Goal: Information Seeking & Learning: Check status

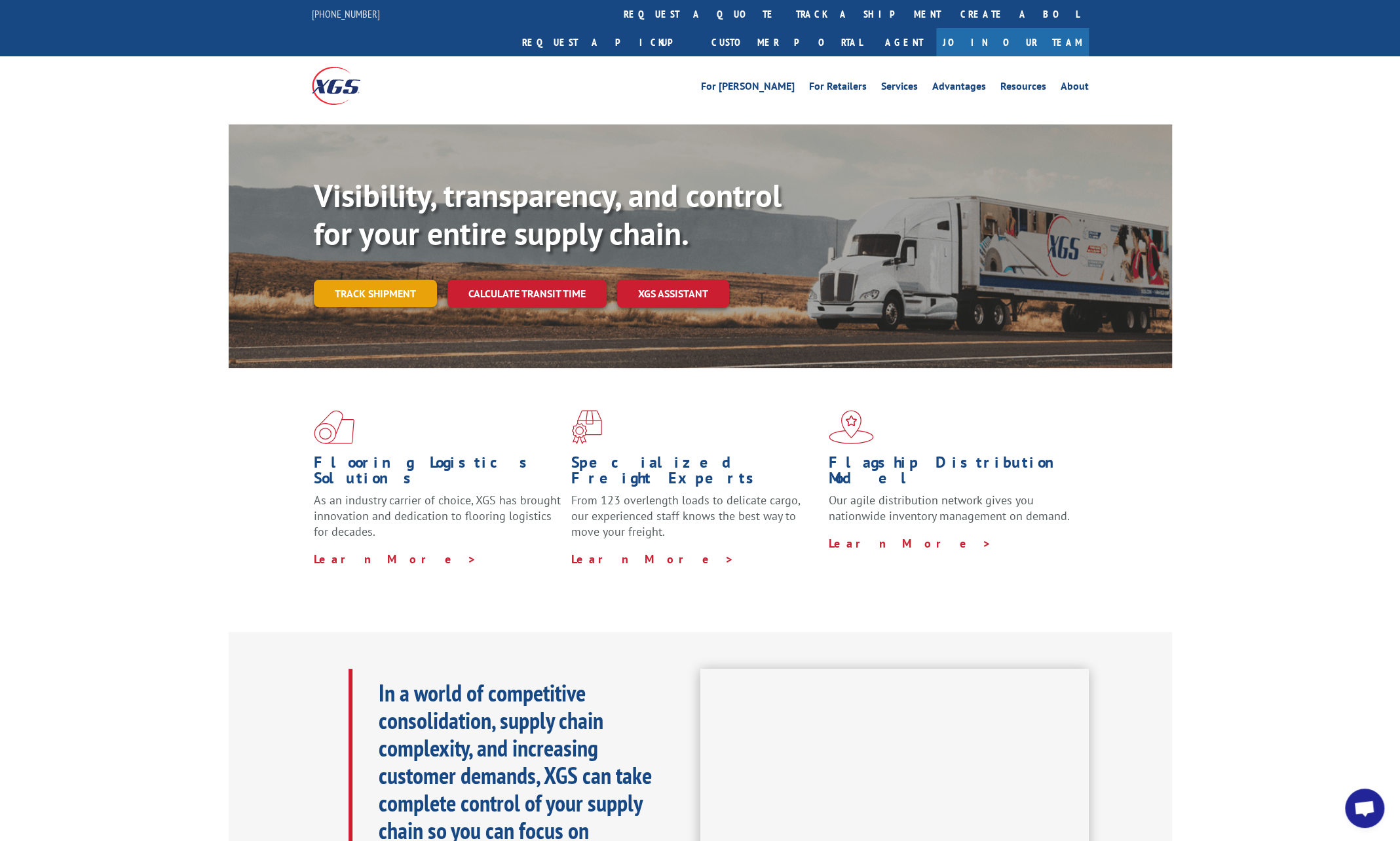
click at [417, 280] on link "Track shipment" at bounding box center [375, 293] width 124 height 27
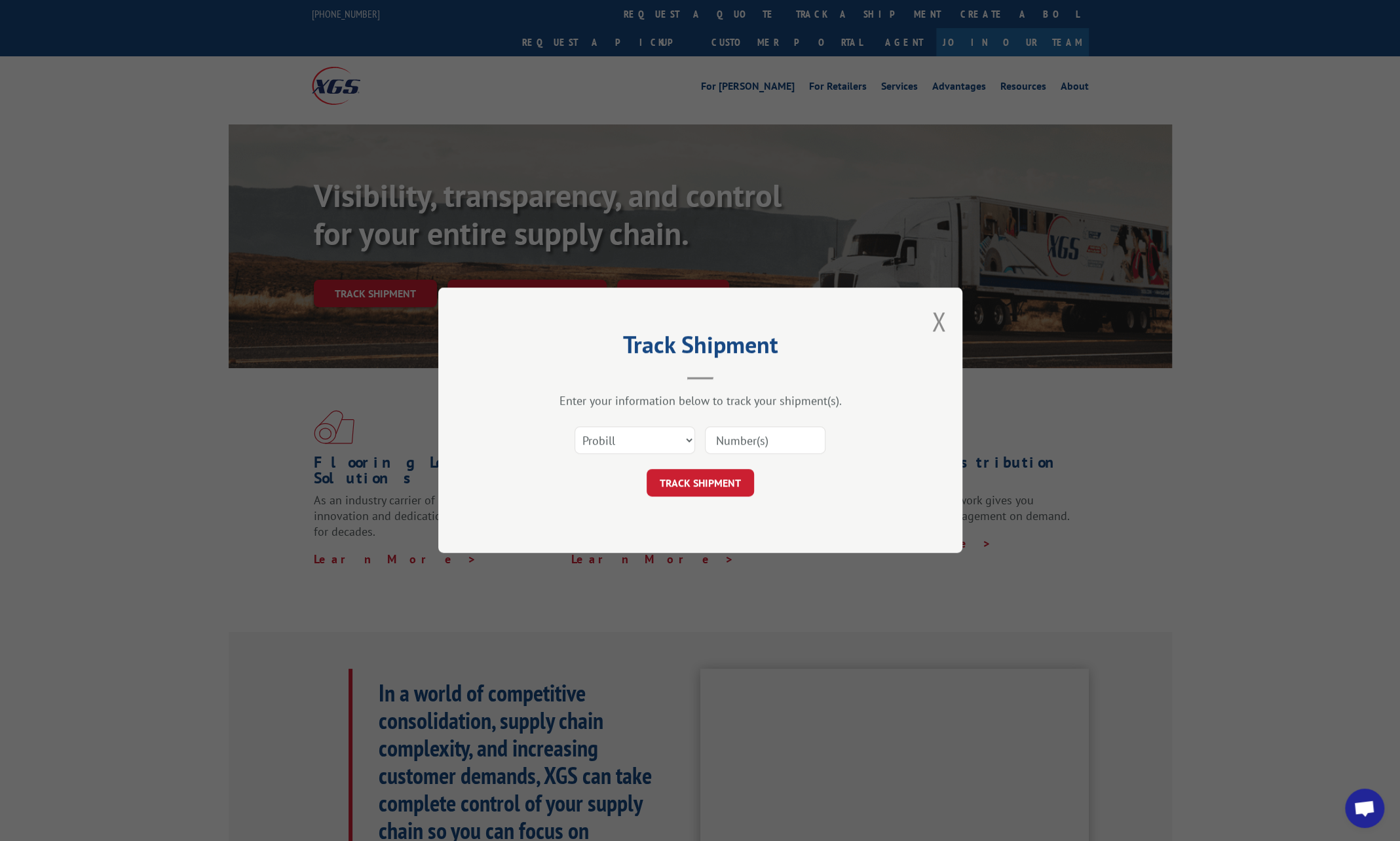
click at [741, 443] on input at bounding box center [765, 440] width 121 height 27
paste input "17638100"
type input "17638100"
click at [697, 479] on button "TRACK SHIPMENT" at bounding box center [700, 483] width 107 height 27
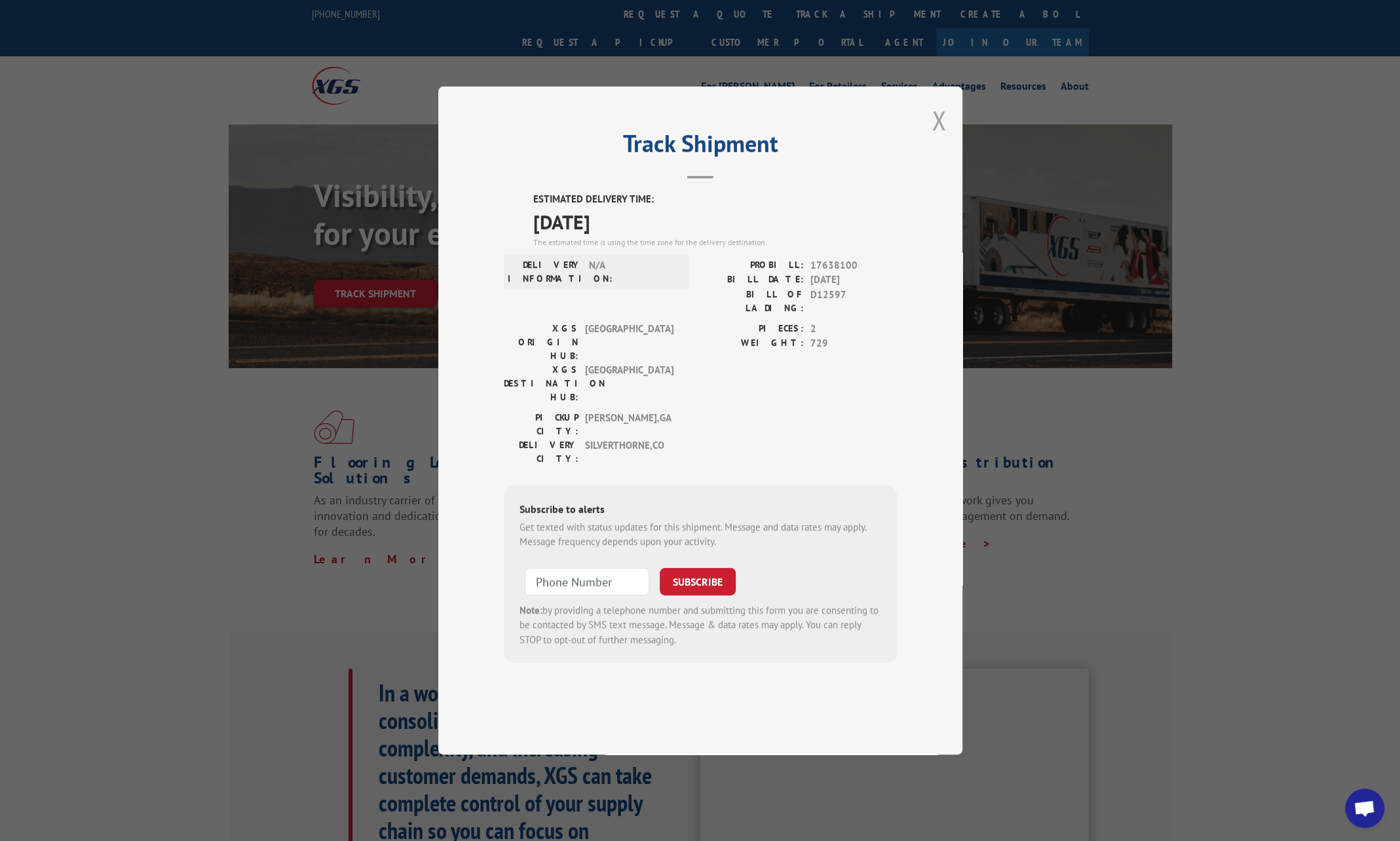
click at [932, 137] on button "Close modal" at bounding box center [939, 120] width 15 height 35
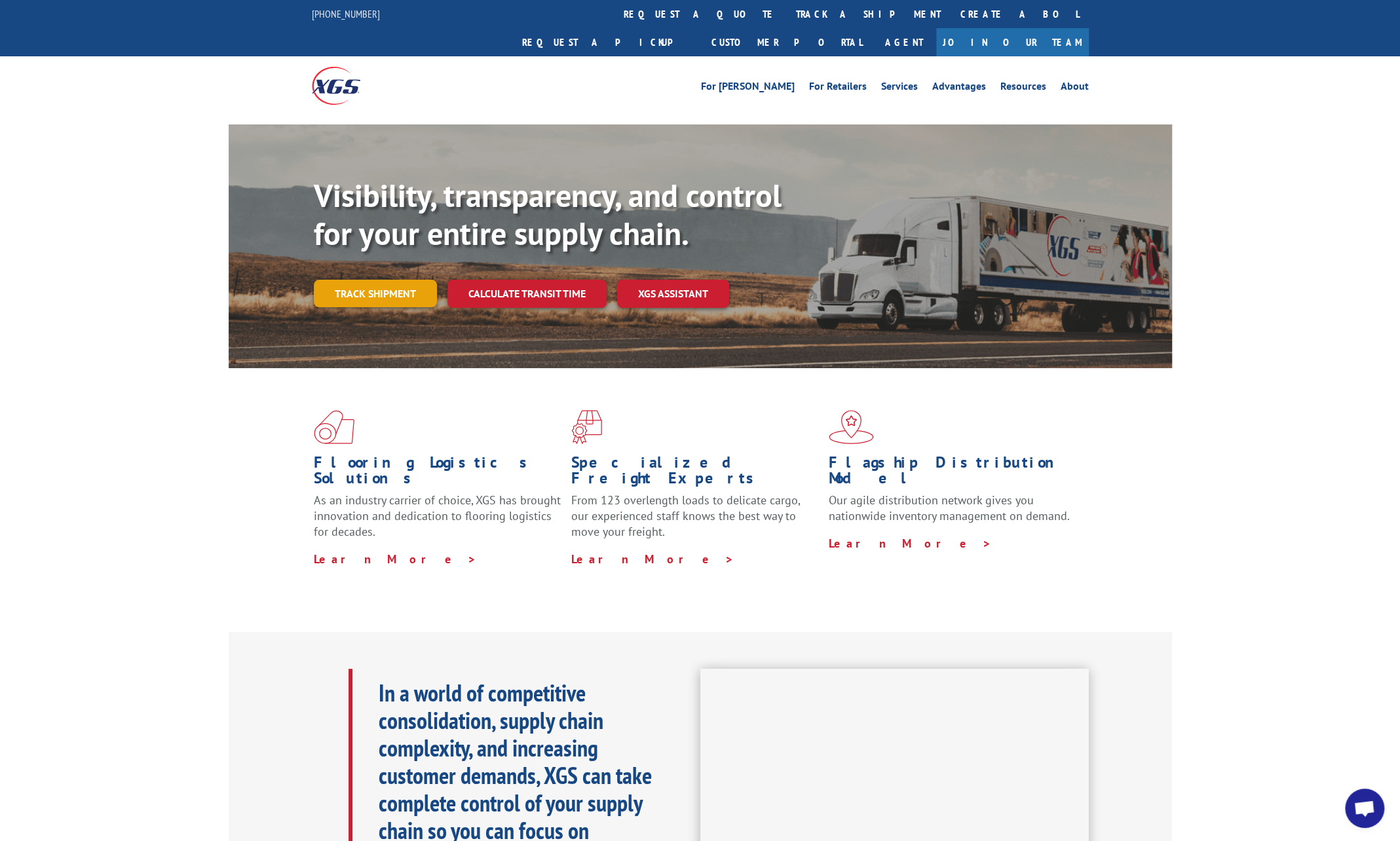
click at [385, 280] on link "Track shipment" at bounding box center [375, 293] width 124 height 27
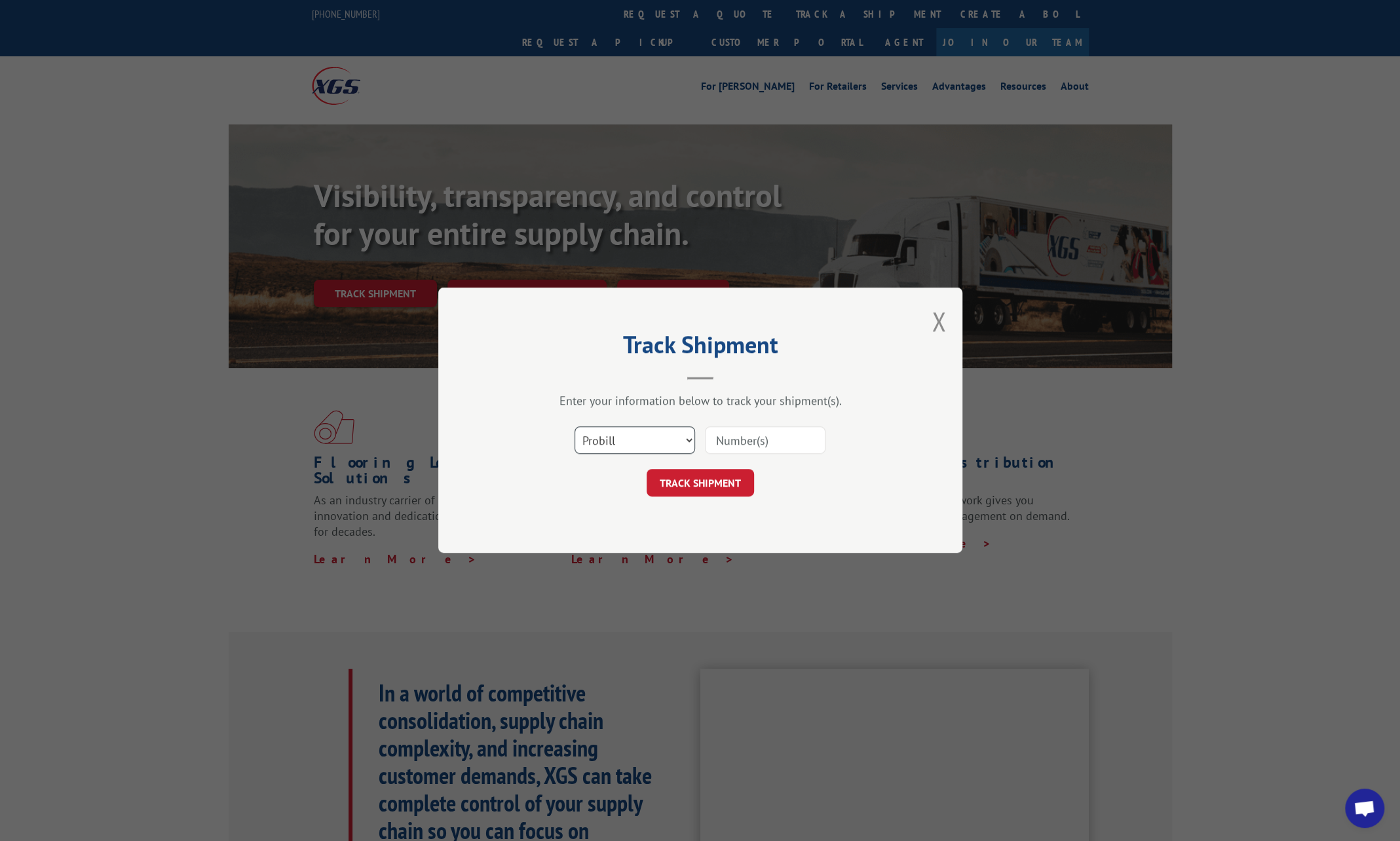
click at [665, 438] on select "Select category... Probill BOL PO" at bounding box center [635, 440] width 121 height 27
select select "bol"
click at [575, 427] on select "Select category... Probill BOL PO" at bounding box center [635, 440] width 121 height 27
click at [777, 440] on input at bounding box center [765, 440] width 121 height 27
paste input "37220"
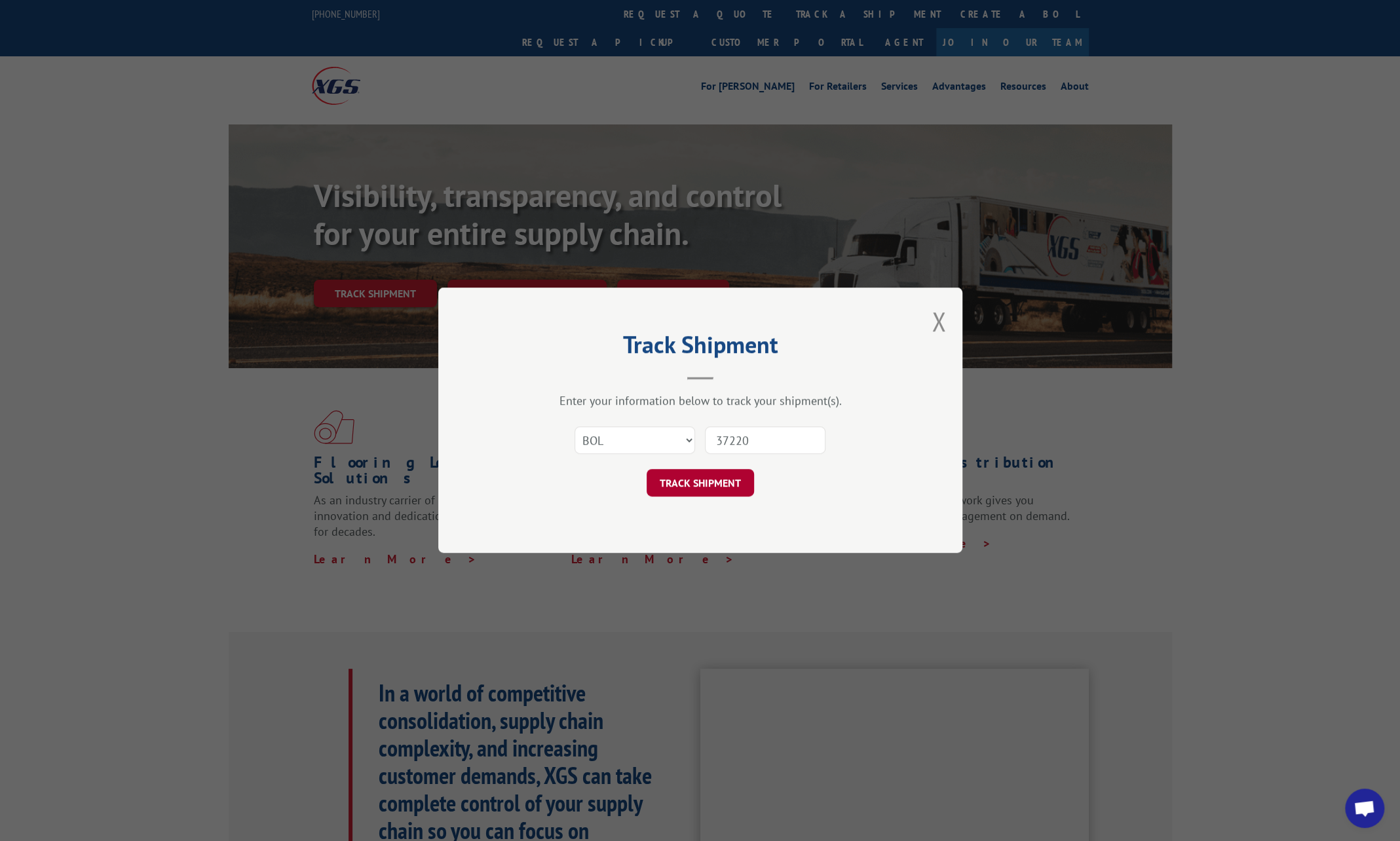
type input "37220"
click at [692, 480] on button "TRACK SHIPMENT" at bounding box center [700, 483] width 107 height 27
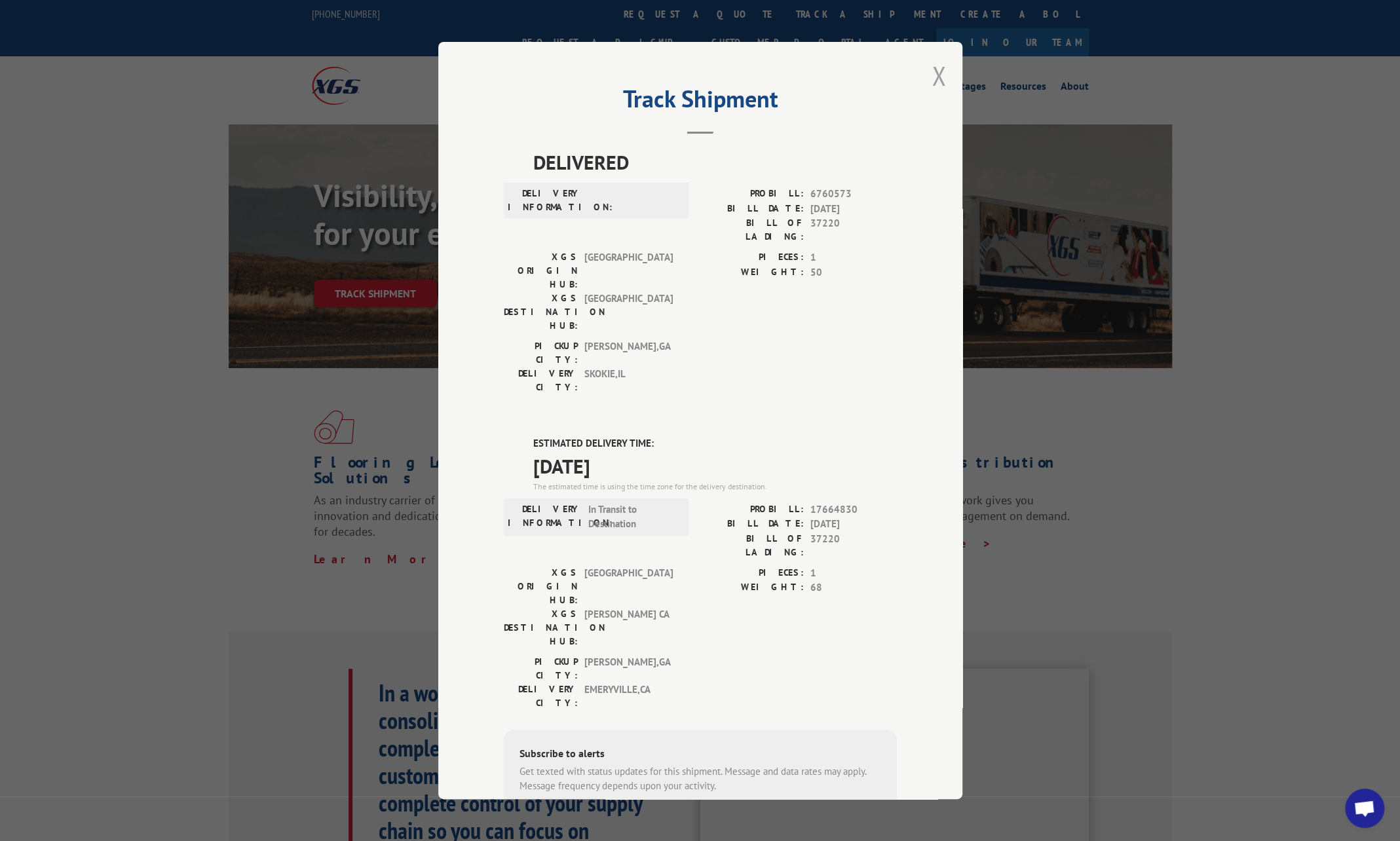
click at [933, 64] on button "Close modal" at bounding box center [939, 75] width 15 height 35
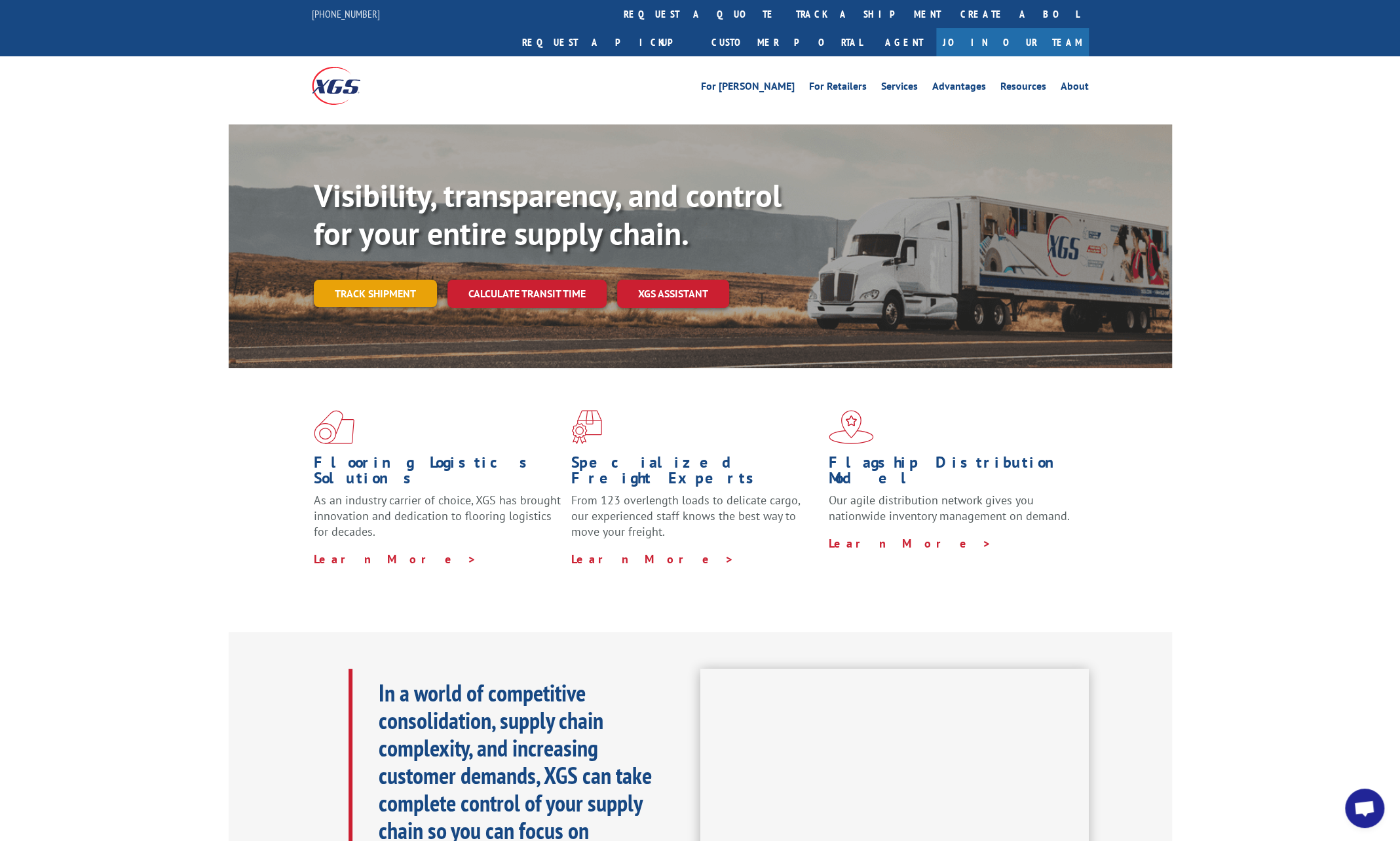
click at [394, 280] on link "Track shipment" at bounding box center [375, 293] width 124 height 27
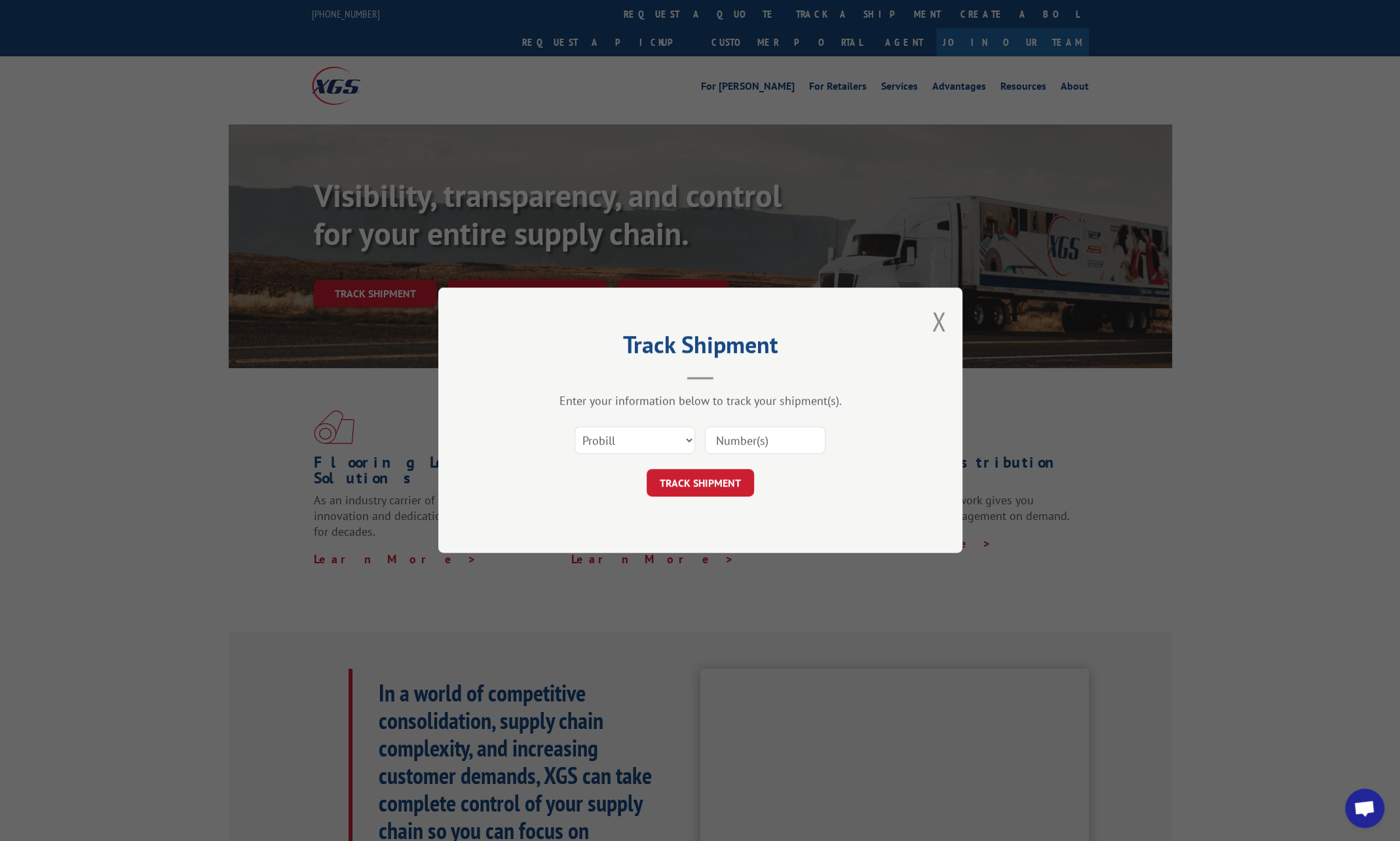
click at [730, 430] on input at bounding box center [765, 440] width 121 height 27
paste input "17634363"
type input "17634363"
click at [678, 501] on div "Track Shipment Enter your information below to track your shipment(s). Select c…" at bounding box center [700, 420] width 524 height 265
click at [683, 482] on button "TRACK SHIPMENT" at bounding box center [700, 483] width 107 height 27
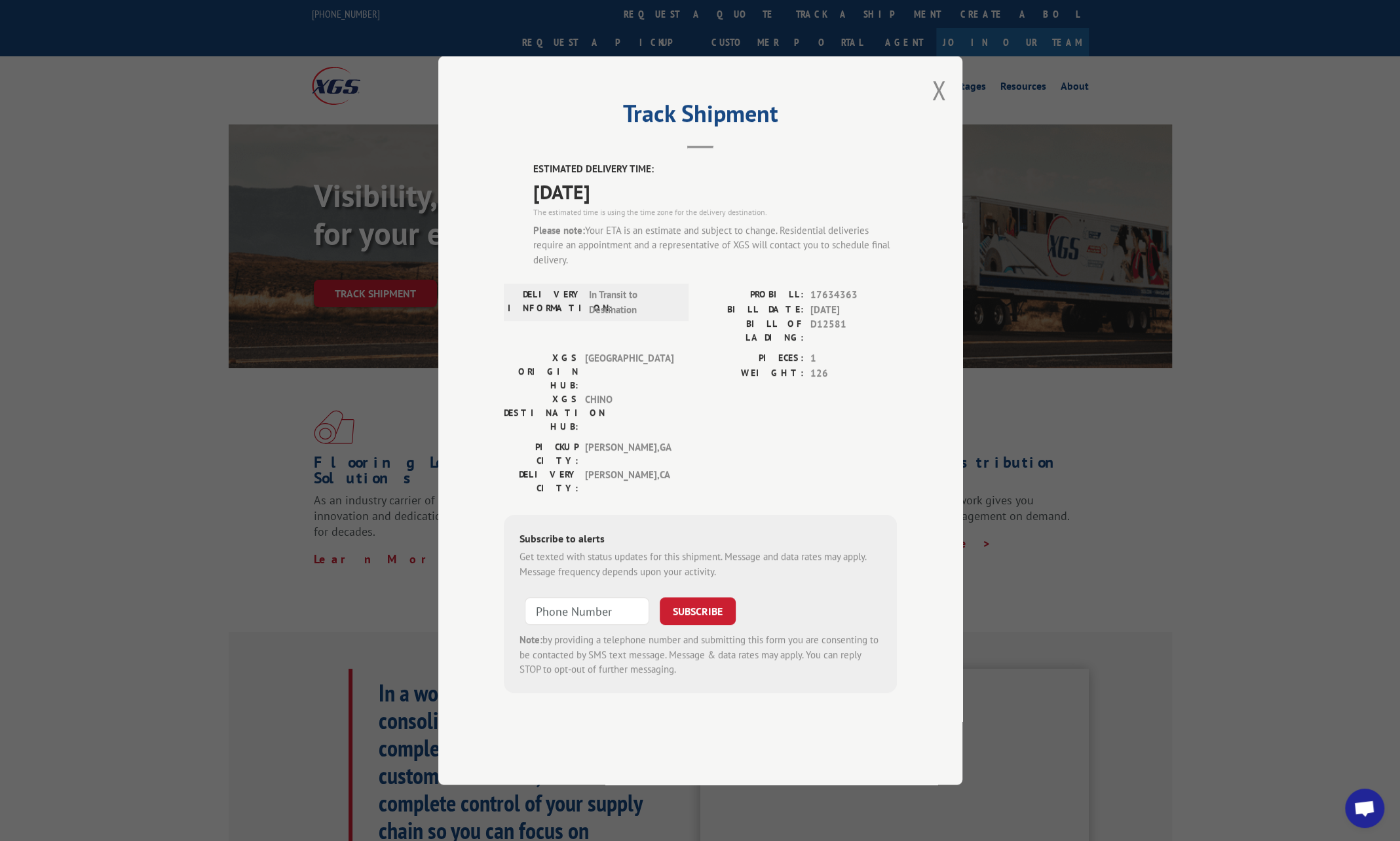
click at [818, 302] on span "17634363" at bounding box center [853, 295] width 86 height 15
click at [643, 321] on div "DELIVERY INFORMATION: In Transit to Destination" at bounding box center [596, 302] width 184 height 37
click at [516, 321] on div "DELIVERY INFORMATION: In Transit to Destination" at bounding box center [596, 302] width 184 height 37
click at [896, 366] on span "1" at bounding box center [853, 359] width 86 height 15
click at [937, 107] on button "Close modal" at bounding box center [939, 90] width 15 height 35
